Goal: Information Seeking & Learning: Check status

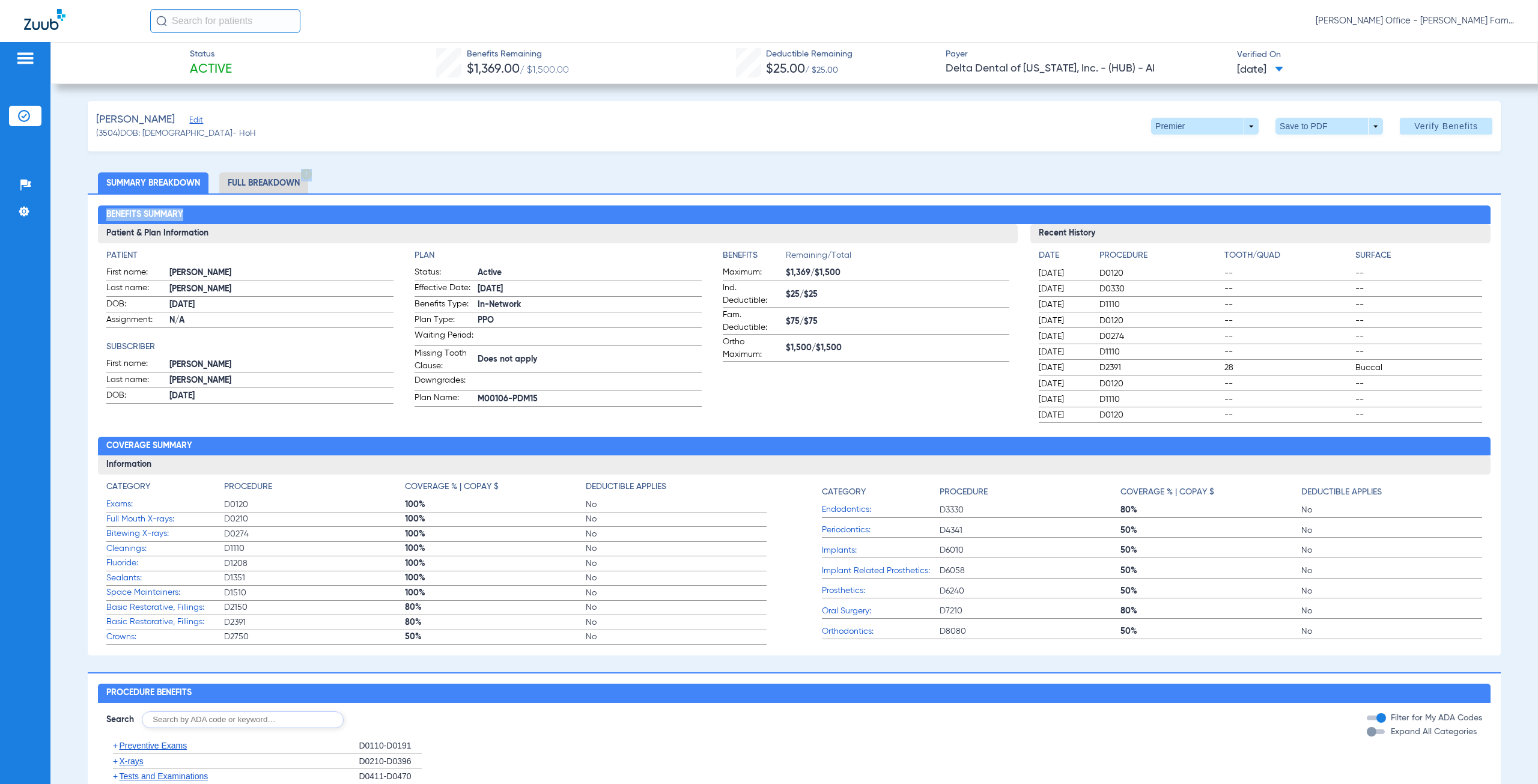
click at [289, 188] on li "Full Breakdown" at bounding box center [264, 183] width 89 height 21
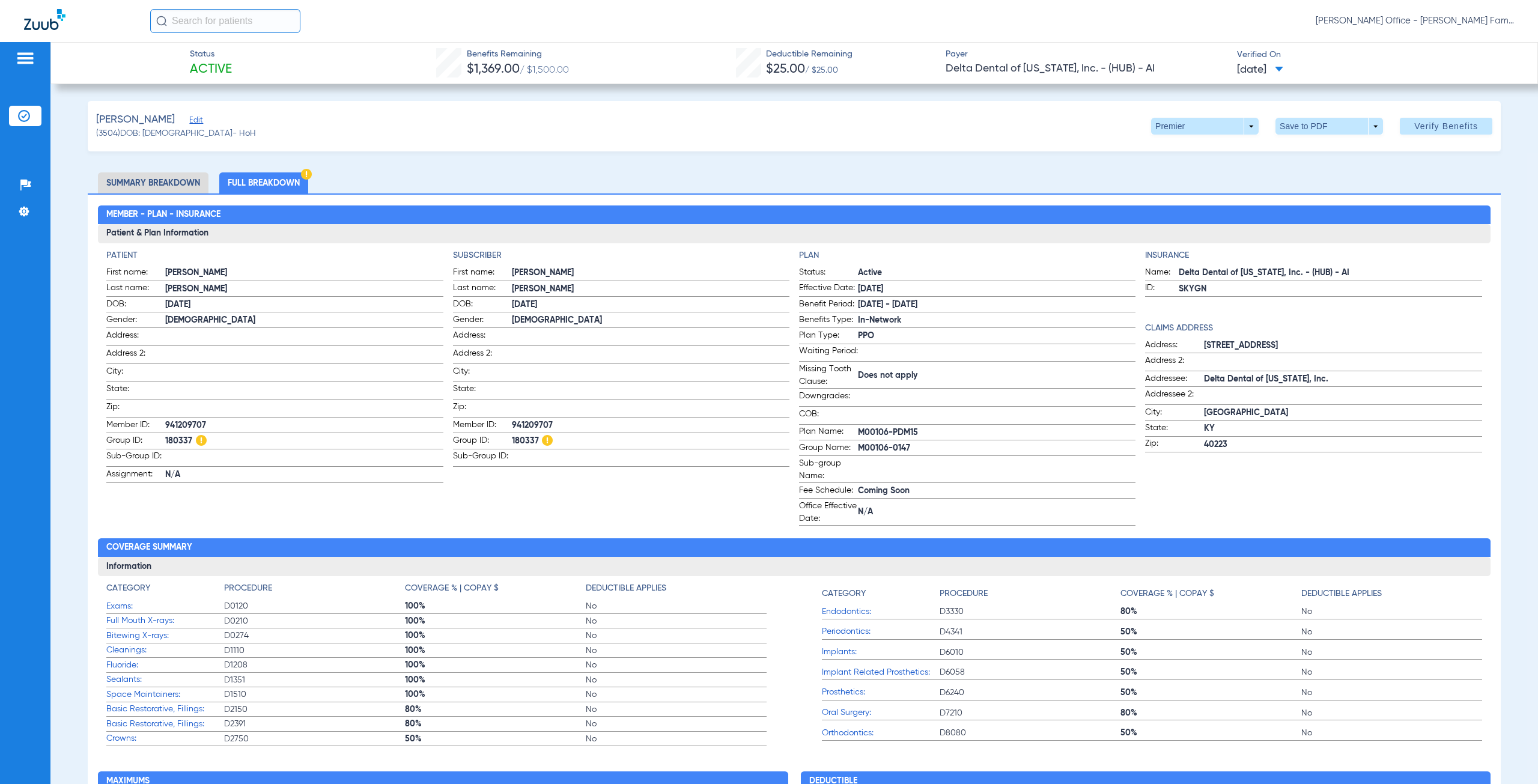
click at [184, 190] on li "Summary Breakdown" at bounding box center [153, 183] width 111 height 21
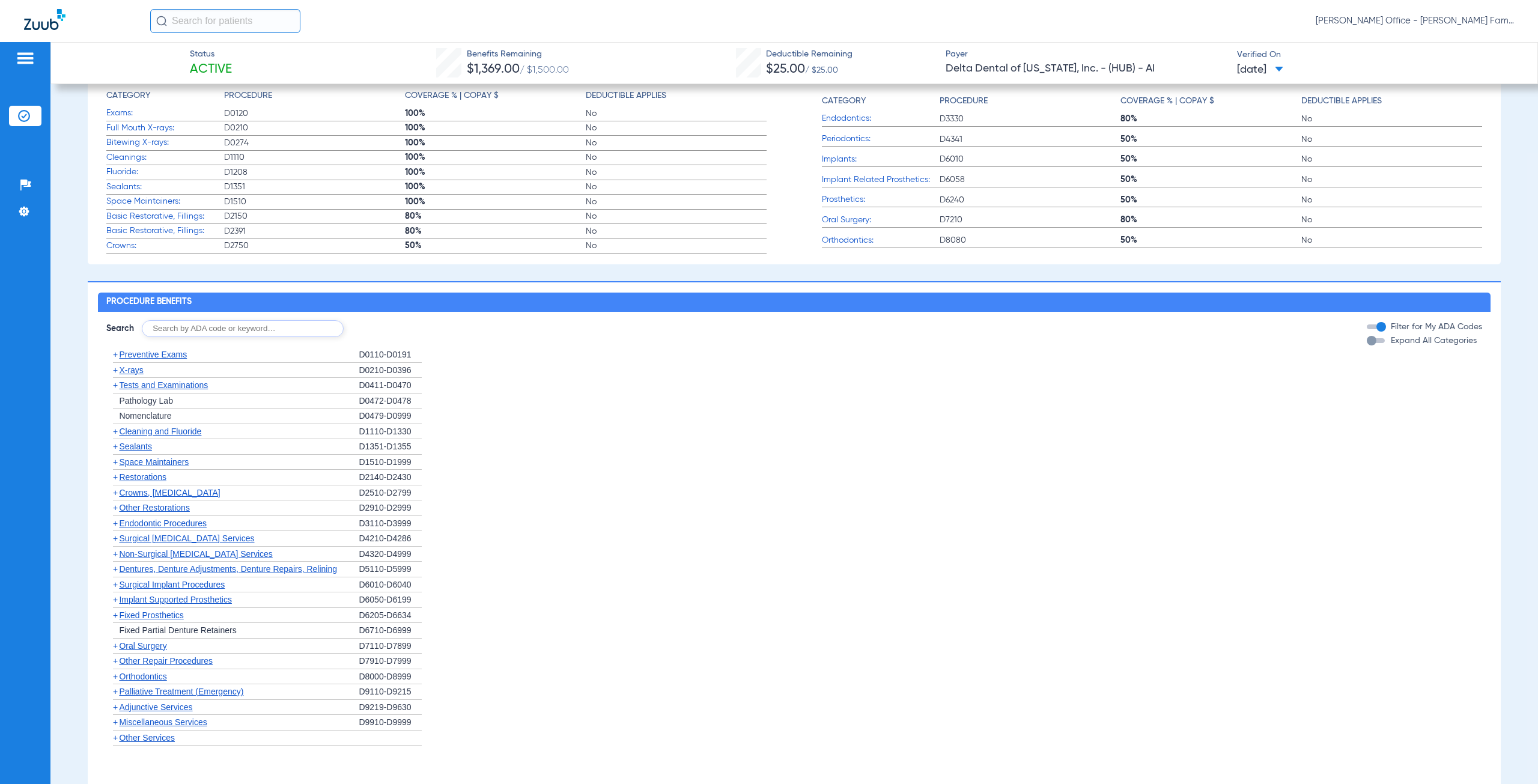
scroll to position [421, 0]
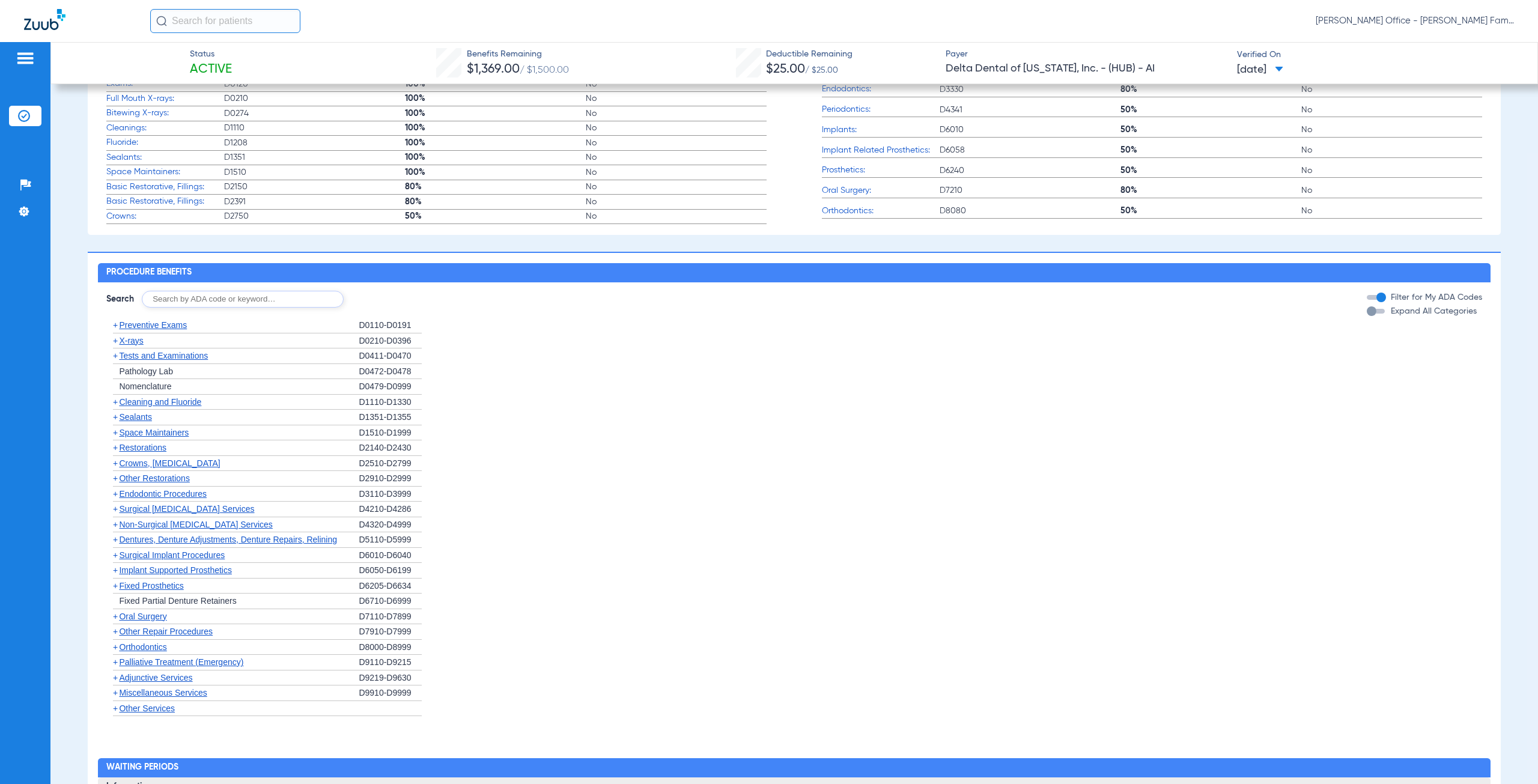
click at [284, 302] on input "text" at bounding box center [242, 299] width 202 height 17
type input "D2932"
click at [371, 298] on button "Search" at bounding box center [388, 299] width 48 height 17
